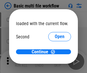
click at [55, 52] on span "Open" at bounding box center [60, 54] width 10 height 5
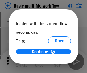
scroll to position [16, 0]
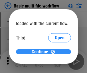
click at [42, 52] on span "Continue" at bounding box center [40, 51] width 17 height 5
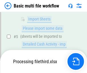
scroll to position [200, 0]
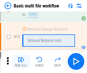
click at [21, 61] on img "button" at bounding box center [21, 59] width 7 height 7
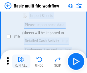
click at [21, 61] on img "button" at bounding box center [21, 59] width 7 height 7
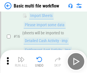
scroll to position [382, 0]
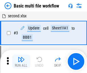
click at [21, 61] on img "button" at bounding box center [21, 59] width 7 height 7
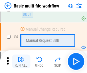
click at [21, 61] on img "button" at bounding box center [21, 59] width 7 height 7
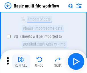
click at [21, 61] on img "button" at bounding box center [21, 59] width 7 height 7
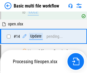
scroll to position [341, 0]
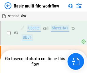
scroll to position [23, 0]
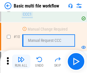
click at [21, 61] on img "button" at bounding box center [21, 59] width 7 height 7
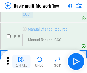
click at [21, 61] on img "button" at bounding box center [21, 59] width 7 height 7
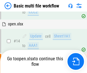
scroll to position [300, 0]
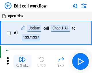
click at [21, 61] on img "button" at bounding box center [22, 59] width 7 height 7
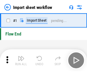
scroll to position [2, 0]
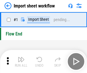
click at [21, 61] on img "button" at bounding box center [21, 59] width 7 height 7
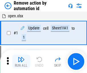
click at [21, 61] on img "button" at bounding box center [21, 59] width 7 height 7
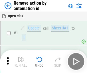
scroll to position [21, 0]
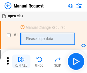
click at [21, 61] on img "button" at bounding box center [21, 59] width 7 height 7
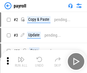
click at [21, 61] on img "button" at bounding box center [21, 59] width 7 height 7
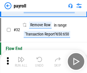
scroll to position [71, 0]
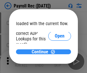
click at [42, 51] on span "Continue" at bounding box center [40, 51] width 17 height 5
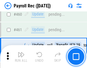
scroll to position [3056, 0]
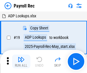
click at [21, 61] on img "button" at bounding box center [21, 59] width 7 height 7
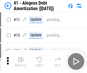
click at [21, 61] on img "button" at bounding box center [21, 59] width 7 height 7
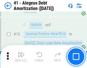
scroll to position [71, 0]
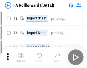
scroll to position [9, 0]
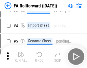
click at [21, 57] on img "button" at bounding box center [21, 54] width 7 height 7
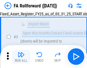
click at [21, 57] on img "button" at bounding box center [21, 54] width 7 height 7
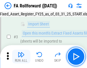
scroll to position [53, 0]
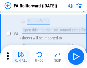
click at [21, 57] on img "button" at bounding box center [21, 54] width 7 height 7
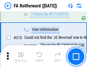
scroll to position [2729, 0]
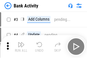
click at [21, 47] on img "button" at bounding box center [21, 44] width 7 height 7
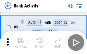
scroll to position [30, 0]
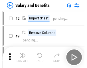
scroll to position [8, 0]
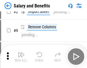
click at [21, 57] on img "button" at bounding box center [21, 54] width 7 height 7
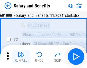
click at [21, 57] on img "button" at bounding box center [21, 54] width 7 height 7
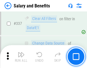
scroll to position [2685, 0]
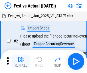
click at [21, 57] on img "button" at bounding box center [21, 59] width 7 height 7
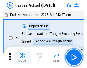
scroll to position [7, 0]
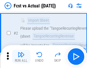
click at [21, 57] on img "button" at bounding box center [21, 54] width 7 height 7
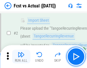
scroll to position [54, 0]
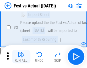
click at [21, 57] on img "button" at bounding box center [21, 54] width 7 height 7
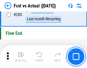
scroll to position [2714, 0]
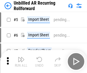
click at [21, 57] on img "button" at bounding box center [21, 59] width 7 height 7
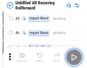
scroll to position [12, 0]
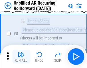
click at [21, 57] on img "button" at bounding box center [21, 54] width 7 height 7
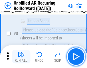
scroll to position [54, 0]
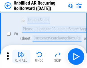
click at [21, 57] on img "button" at bounding box center [21, 54] width 7 height 7
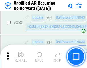
scroll to position [1948, 0]
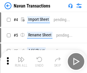
click at [21, 57] on img "button" at bounding box center [21, 59] width 7 height 7
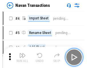
scroll to position [9, 0]
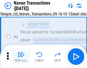
click at [21, 57] on img "button" at bounding box center [21, 54] width 7 height 7
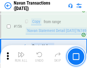
scroll to position [1859, 0]
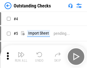
click at [21, 57] on img "button" at bounding box center [21, 54] width 7 height 7
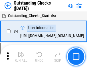
scroll to position [24, 0]
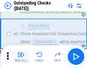
click at [21, 57] on img "button" at bounding box center [21, 54] width 7 height 7
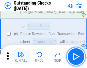
scroll to position [60, 0]
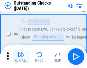
click at [21, 57] on img "button" at bounding box center [21, 54] width 7 height 7
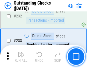
scroll to position [1741, 0]
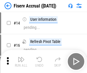
click at [21, 57] on img "button" at bounding box center [21, 59] width 7 height 7
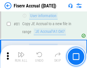
scroll to position [753, 0]
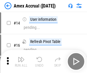
click at [21, 57] on img "button" at bounding box center [21, 59] width 7 height 7
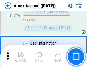
scroll to position [744, 0]
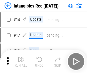
click at [21, 61] on img "button" at bounding box center [21, 59] width 7 height 7
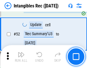
scroll to position [223, 0]
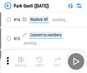
click at [21, 57] on img "button" at bounding box center [21, 59] width 7 height 7
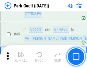
scroll to position [717, 0]
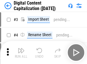
click at [21, 48] on img "button" at bounding box center [21, 50] width 7 height 7
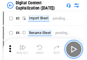
scroll to position [17, 0]
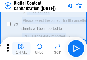
click at [21, 48] on img "button" at bounding box center [21, 46] width 7 height 7
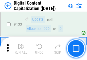
scroll to position [608, 0]
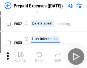
click at [21, 57] on img "button" at bounding box center [21, 54] width 7 height 7
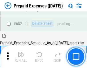
scroll to position [1543, 0]
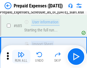
click at [21, 57] on img "button" at bounding box center [21, 54] width 7 height 7
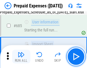
scroll to position [1577, 0]
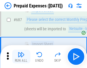
click at [21, 57] on img "button" at bounding box center [21, 54] width 7 height 7
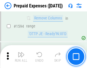
scroll to position [5583, 0]
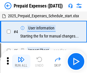
click at [21, 61] on img "button" at bounding box center [21, 59] width 7 height 7
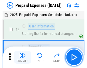
scroll to position [25, 0]
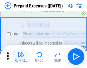
click at [21, 57] on img "button" at bounding box center [21, 54] width 7 height 7
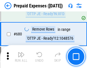
scroll to position [1997, 0]
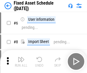
click at [21, 61] on img "button" at bounding box center [21, 59] width 7 height 7
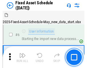
scroll to position [31, 0]
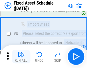
click at [21, 57] on img "button" at bounding box center [21, 54] width 7 height 7
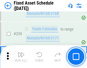
scroll to position [1776, 0]
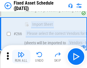
click at [21, 57] on img "button" at bounding box center [21, 54] width 7 height 7
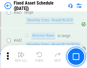
scroll to position [2563, 0]
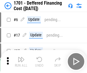
click at [21, 61] on img "button" at bounding box center [21, 59] width 7 height 7
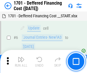
scroll to position [69, 0]
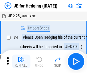
click at [21, 57] on img "button" at bounding box center [21, 59] width 7 height 7
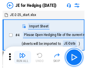
scroll to position [1, 0]
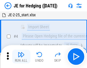
click at [21, 57] on img "button" at bounding box center [21, 54] width 7 height 7
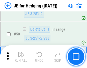
scroll to position [371, 0]
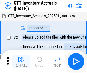
click at [21, 57] on img "button" at bounding box center [21, 59] width 7 height 7
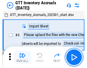
scroll to position [1, 0]
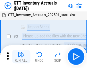
click at [21, 57] on img "button" at bounding box center [21, 54] width 7 height 7
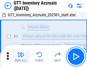
scroll to position [37, 0]
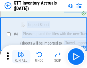
click at [21, 57] on img "button" at bounding box center [21, 54] width 7 height 7
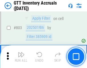
scroll to position [4352, 0]
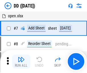
click at [21, 61] on img "button" at bounding box center [21, 59] width 7 height 7
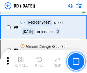
scroll to position [55, 0]
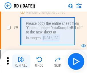
click at [21, 61] on img "button" at bounding box center [21, 59] width 7 height 7
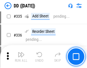
scroll to position [2566, 0]
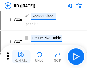
click at [21, 57] on img "button" at bounding box center [21, 54] width 7 height 7
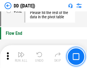
scroll to position [2744, 0]
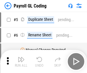
click at [21, 61] on img "button" at bounding box center [21, 59] width 7 height 7
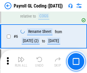
scroll to position [69, 0]
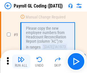
click at [21, 61] on img "button" at bounding box center [21, 59] width 7 height 7
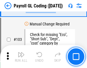
scroll to position [1345, 0]
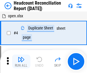
click at [21, 61] on img "button" at bounding box center [21, 59] width 7 height 7
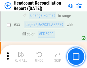
scroll to position [528, 0]
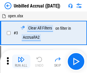
click at [21, 61] on img "button" at bounding box center [21, 59] width 7 height 7
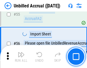
scroll to position [599, 0]
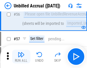
click at [21, 57] on img "button" at bounding box center [21, 54] width 7 height 7
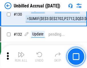
scroll to position [1708, 0]
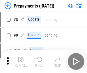
click at [21, 61] on img "button" at bounding box center [21, 59] width 7 height 7
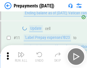
scroll to position [36, 0]
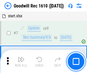
scroll to position [98, 0]
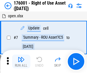
click at [21, 61] on img "button" at bounding box center [21, 59] width 7 height 7
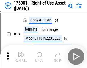
scroll to position [37, 0]
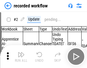
click at [21, 57] on img "button" at bounding box center [21, 54] width 7 height 7
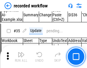
scroll to position [1792, 0]
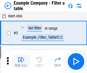
click at [21, 61] on img "button" at bounding box center [21, 59] width 7 height 7
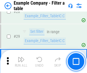
scroll to position [525, 0]
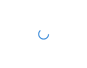
scroll to position [9, 0]
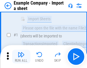
click at [21, 57] on img "button" at bounding box center [21, 54] width 7 height 7
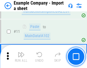
scroll to position [127, 0]
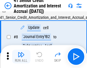
click at [21, 57] on img "button" at bounding box center [21, 54] width 7 height 7
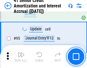
scroll to position [454, 0]
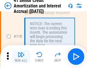
click at [21, 57] on img "button" at bounding box center [21, 54] width 7 height 7
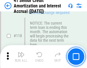
scroll to position [541, 0]
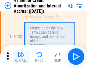
click at [21, 57] on img "button" at bounding box center [21, 54] width 7 height 7
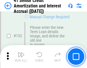
scroll to position [599, 0]
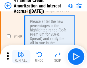
click at [21, 57] on img "button" at bounding box center [21, 54] width 7 height 7
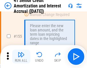
click at [21, 57] on img "button" at bounding box center [21, 54] width 7 height 7
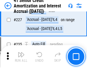
scroll to position [1284, 0]
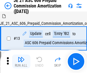
click at [21, 57] on img "button" at bounding box center [21, 59] width 7 height 7
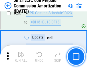
scroll to position [1055, 0]
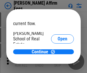
click at [58, 67] on span "Open" at bounding box center [63, 69] width 10 height 5
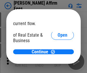
click at [58, 60] on span "Open" at bounding box center [63, 62] width 10 height 5
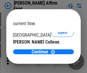
click at [58, 54] on span "Open" at bounding box center [63, 56] width 10 height 5
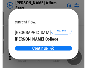
scroll to position [90, 0]
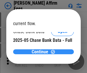
click at [42, 51] on span "Continue" at bounding box center [40, 51] width 17 height 5
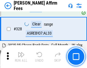
scroll to position [1167, 0]
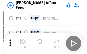
scroll to position [6, 0]
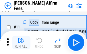
click at [21, 42] on img "button" at bounding box center [21, 40] width 7 height 7
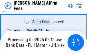
scroll to position [1248, 0]
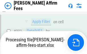
scroll to position [1248, 0]
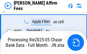
scroll to position [1248, 0]
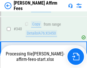
scroll to position [1241, 0]
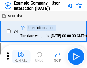
click at [21, 57] on img "button" at bounding box center [21, 54] width 7 height 7
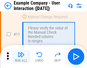
click at [21, 57] on img "button" at bounding box center [21, 54] width 7 height 7
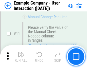
scroll to position [124, 0]
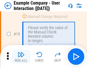
click at [21, 57] on img "button" at bounding box center [21, 54] width 7 height 7
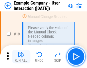
click at [21, 57] on img "button" at bounding box center [21, 54] width 7 height 7
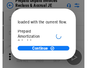
scroll to position [34, 0]
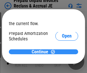
click at [42, 51] on span "Continue" at bounding box center [40, 51] width 17 height 5
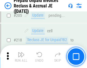
scroll to position [743, 0]
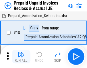
click at [21, 57] on img "button" at bounding box center [21, 54] width 7 height 7
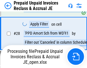
scroll to position [468, 0]
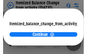
scroll to position [42, 0]
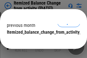
click at [42, 42] on span "Continue" at bounding box center [40, 44] width 17 height 5
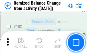
scroll to position [959, 0]
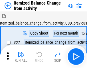
scroll to position [9, 0]
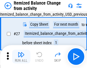
click at [21, 57] on img "button" at bounding box center [21, 54] width 7 height 7
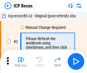
scroll to position [3, 0]
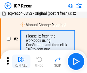
click at [21, 61] on img "button" at bounding box center [21, 59] width 7 height 7
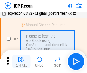
click at [21, 61] on img "button" at bounding box center [21, 59] width 7 height 7
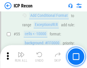
scroll to position [500, 0]
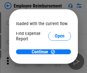
click at [55, 67] on span "Open" at bounding box center [60, 69] width 10 height 5
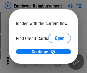
scroll to position [34, 0]
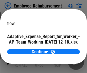
click at [64, 48] on span "Open" at bounding box center [69, 50] width 10 height 5
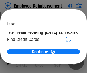
scroll to position [60, 0]
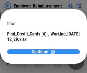
click at [42, 51] on span "Continue" at bounding box center [40, 51] width 17 height 5
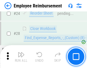
scroll to position [268, 0]
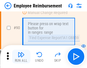
click at [21, 57] on img "button" at bounding box center [21, 54] width 7 height 7
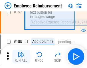
click at [21, 57] on img "button" at bounding box center [21, 54] width 7 height 7
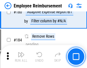
scroll to position [1457, 0]
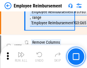
click at [21, 57] on img "button" at bounding box center [21, 54] width 7 height 7
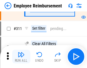
click at [21, 57] on img "button" at bounding box center [21, 54] width 7 height 7
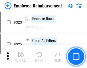
scroll to position [2947, 0]
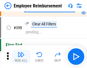
click at [21, 57] on img "button" at bounding box center [21, 54] width 7 height 7
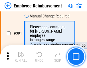
scroll to position [3481, 0]
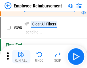
click at [21, 57] on img "button" at bounding box center [21, 54] width 7 height 7
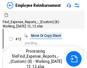
scroll to position [19, 0]
